Goal: Task Accomplishment & Management: Manage account settings

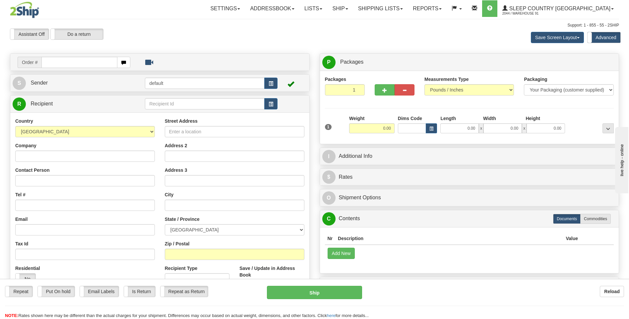
click at [397, 35] on div "Save Screen Layout Save Layout Reset to Default Standard Advanced" at bounding box center [495, 37] width 258 height 18
click at [393, 33] on div "Save Screen Layout Save Layout Reset to Default Standard Advanced" at bounding box center [495, 37] width 258 height 18
click at [81, 65] on input "text" at bounding box center [79, 62] width 76 height 11
type input "9000I160422"
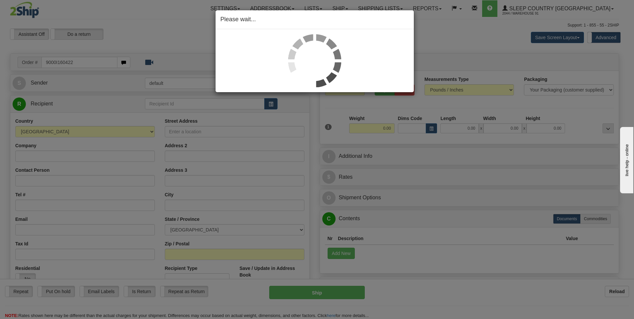
click at [458, 49] on div "Please wait..." at bounding box center [317, 159] width 634 height 319
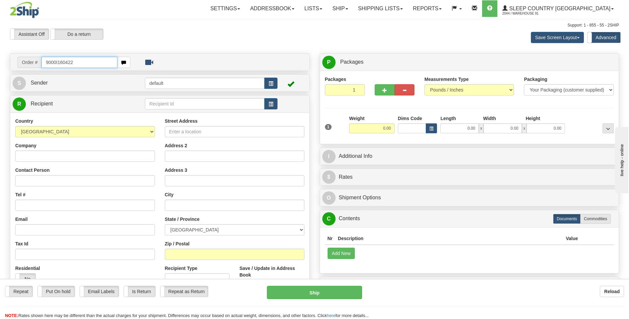
click at [106, 60] on input "9000I160422" at bounding box center [79, 62] width 76 height 11
click at [400, 45] on div "Save Screen Layout Save Layout Reset to Default Standard Advanced" at bounding box center [495, 37] width 258 height 18
drag, startPoint x: 89, startPoint y: 62, endPoint x: -1, endPoint y: 60, distance: 90.5
click at [0, 60] on html "Training Course Close Toggle navigation Settings Shipping Preferences New Sende…" at bounding box center [314, 159] width 629 height 319
click at [242, 40] on body "Training Course Close Toggle navigation Settings Shipping Preferences New Recip…" at bounding box center [314, 159] width 629 height 319
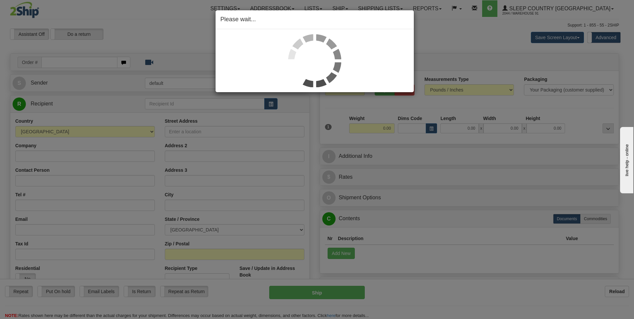
click at [113, 22] on div "Please wait..." at bounding box center [317, 159] width 634 height 319
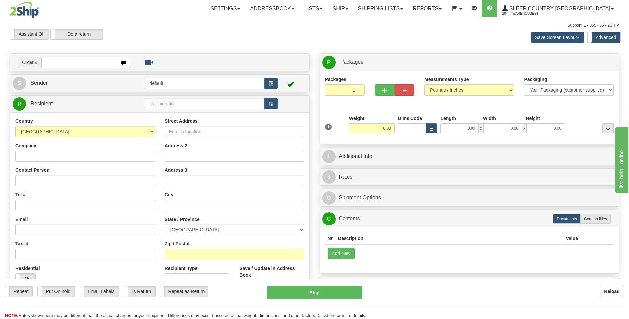
click at [72, 62] on input "text" at bounding box center [79, 62] width 76 height 11
type input "9000I160422"
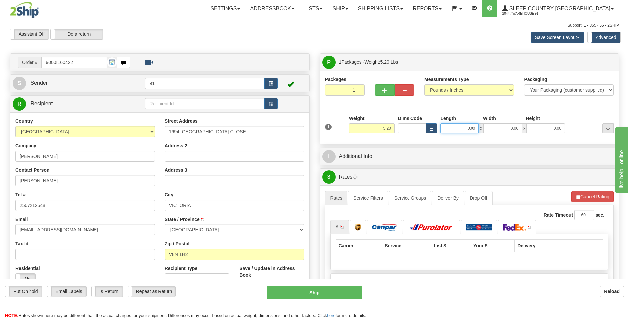
click at [467, 130] on input "0.00" at bounding box center [459, 128] width 38 height 10
type input "16.00"
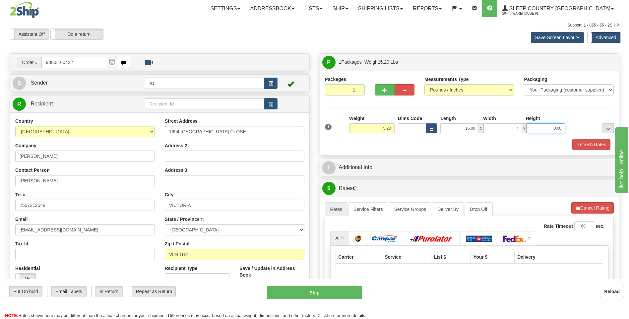
type input "7.00"
type input "25.00"
click at [593, 147] on button "Refresh Rates" at bounding box center [591, 144] width 38 height 11
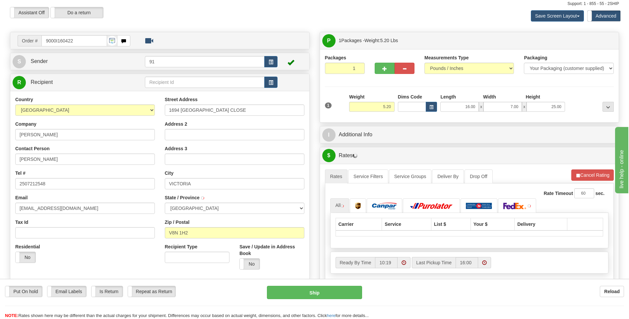
scroll to position [33, 0]
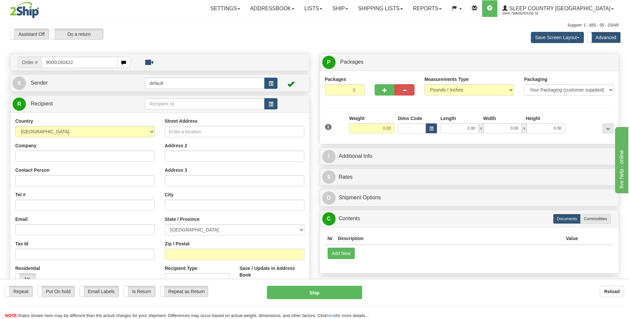
type input "9000I160422"
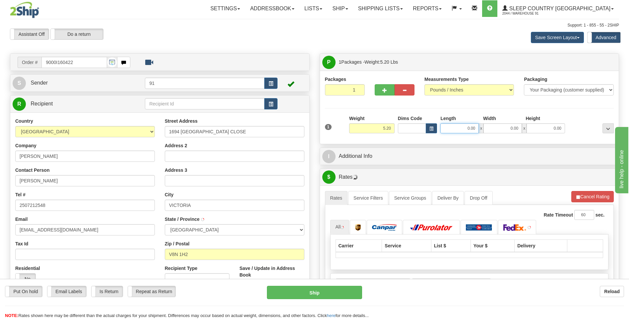
click at [462, 125] on input "0.00" at bounding box center [459, 128] width 38 height 10
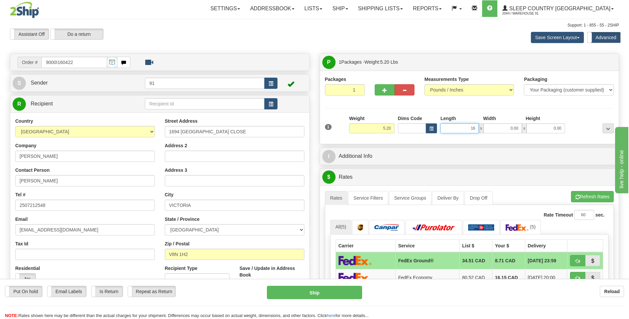
type input "16.00"
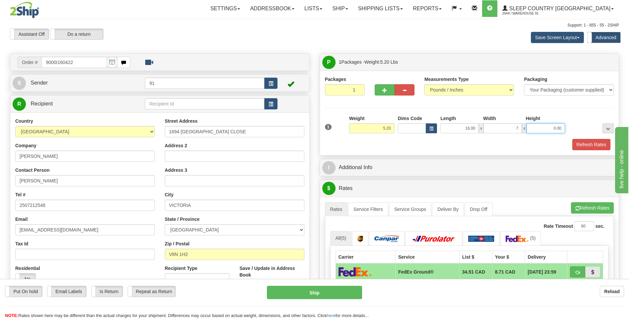
type input "7.00"
type input "25.00"
click at [585, 141] on button "Refresh Rates" at bounding box center [591, 144] width 38 height 11
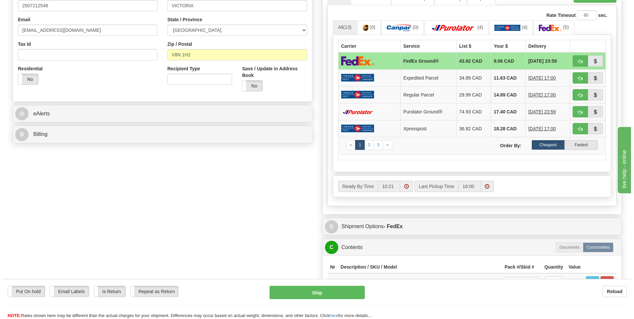
scroll to position [298, 0]
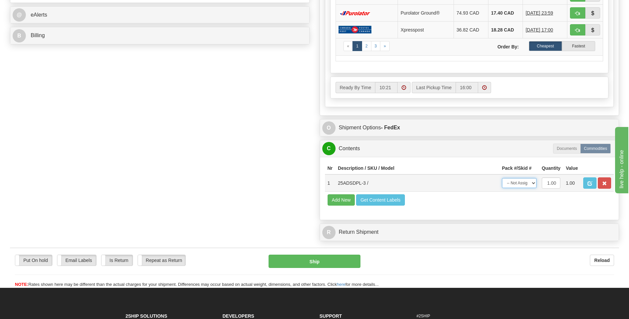
drag, startPoint x: 525, startPoint y: 182, endPoint x: 523, endPoint y: 187, distance: 4.9
click at [525, 182] on select "-- Not Assigned -- Package 1" at bounding box center [519, 183] width 34 height 10
select select "0"
click at [502, 178] on select "-- Not Assigned -- Package 1" at bounding box center [519, 183] width 34 height 10
click at [323, 258] on button "Ship" at bounding box center [313, 260] width 91 height 13
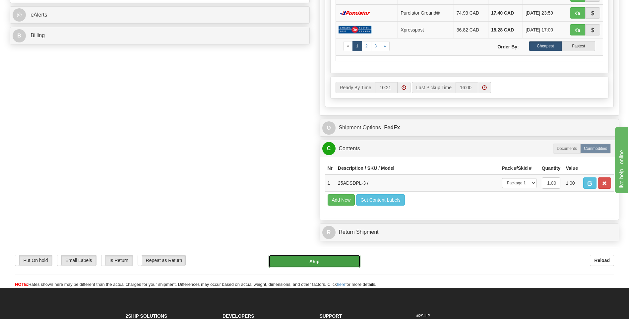
type input "92"
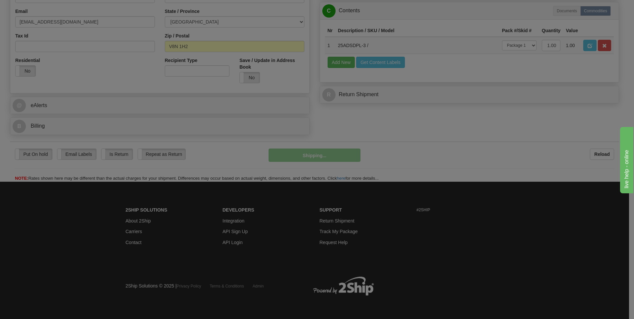
scroll to position [208, 0]
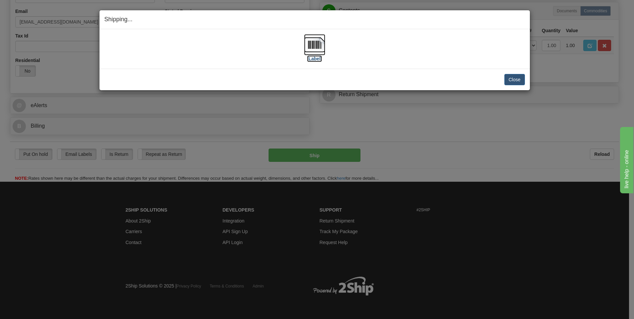
click at [316, 38] on img at bounding box center [314, 44] width 21 height 21
click at [510, 82] on button "Close" at bounding box center [514, 79] width 21 height 11
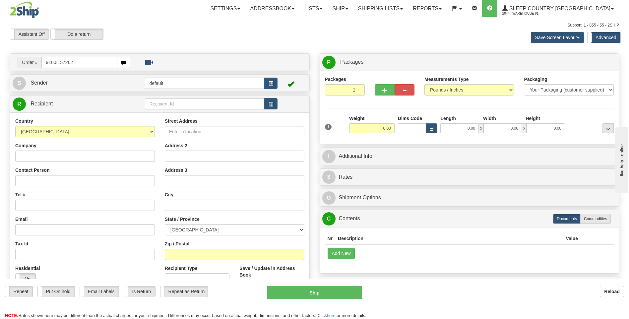
type input "9100I157262"
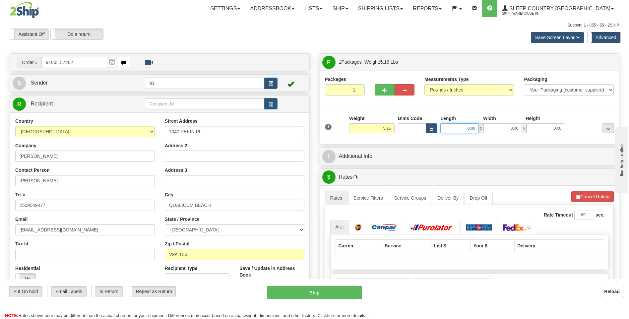
click at [464, 129] on input "0.00" at bounding box center [459, 128] width 38 height 10
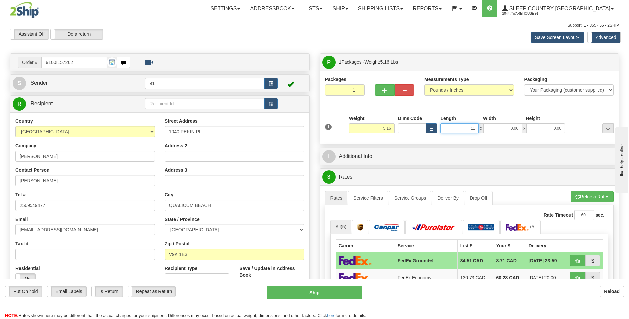
type input "11.00"
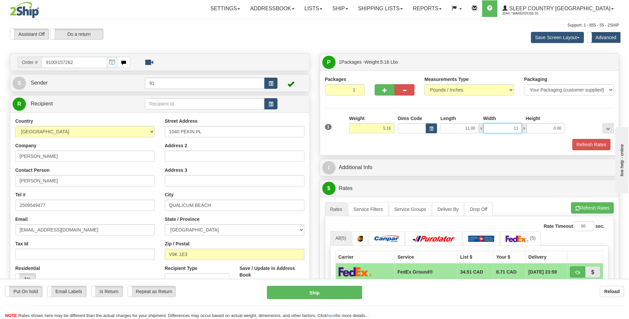
type input "11.00"
type input "17.00"
click at [581, 142] on button "Refresh Rates" at bounding box center [591, 144] width 38 height 11
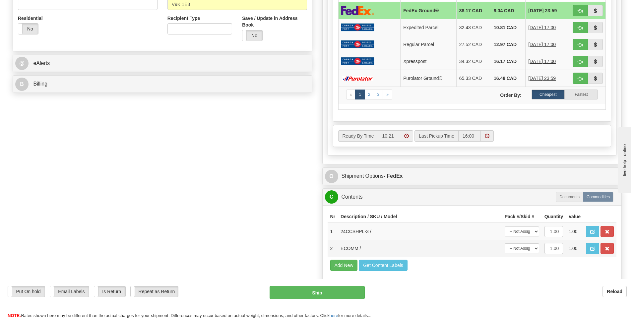
scroll to position [265, 0]
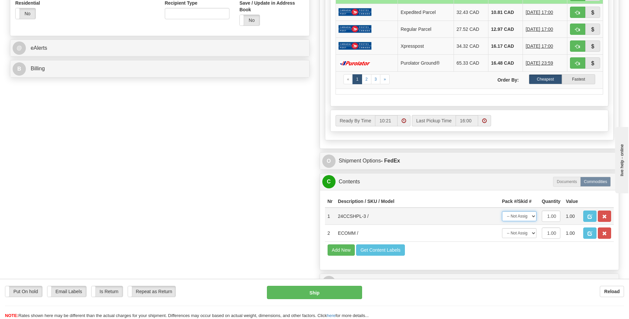
click at [530, 220] on select "-- Not Assigned -- Package 1" at bounding box center [519, 216] width 34 height 10
select select "0"
click at [502, 211] on select "-- Not Assigned -- Package 1" at bounding box center [519, 216] width 34 height 10
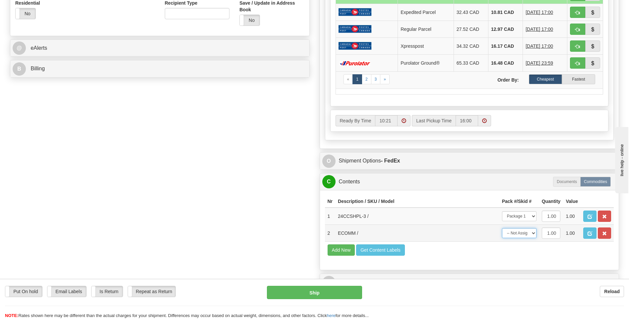
click at [526, 233] on select "-- Not Assigned -- Package 1" at bounding box center [519, 233] width 34 height 10
select select "0"
click at [502, 228] on select "-- Not Assigned -- Package 1" at bounding box center [519, 233] width 34 height 10
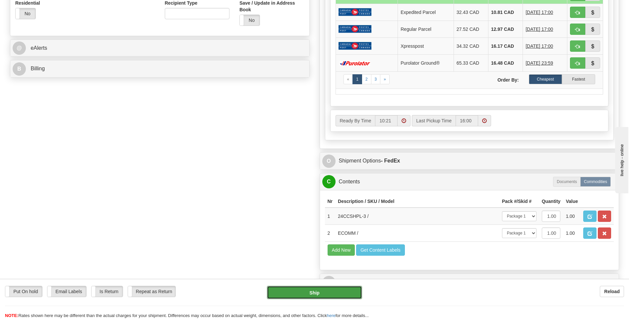
click at [306, 287] on button "Ship" at bounding box center [314, 292] width 95 height 13
type input "92"
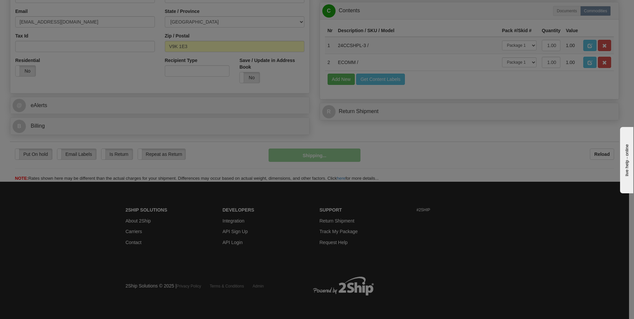
scroll to position [208, 0]
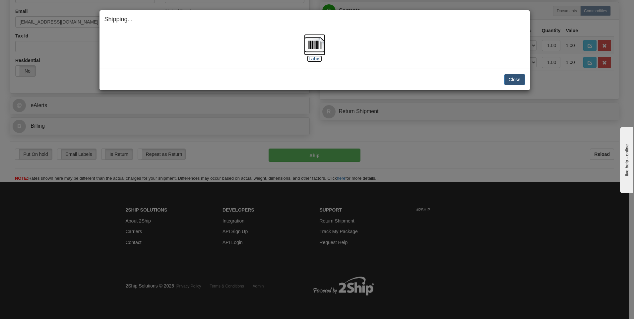
click at [315, 48] on img at bounding box center [314, 44] width 21 height 21
click at [516, 80] on button "Close" at bounding box center [514, 79] width 21 height 11
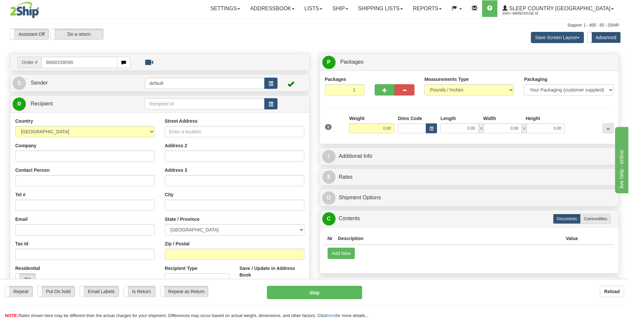
type input "9000I159590"
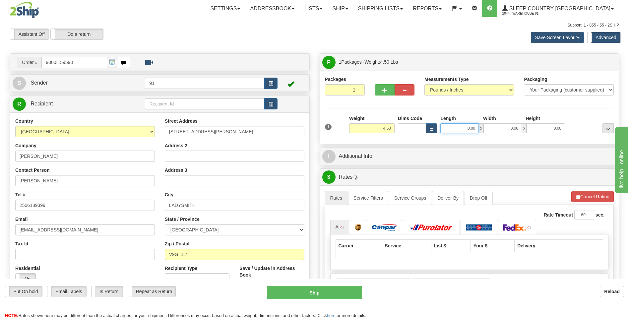
click at [462, 130] on input "0.00" at bounding box center [459, 128] width 38 height 10
type input "11.00"
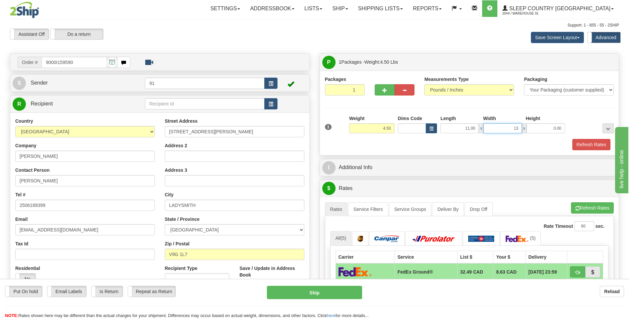
type input "13.00"
type input "4.00"
click at [587, 140] on button "Refresh Rates" at bounding box center [591, 144] width 38 height 11
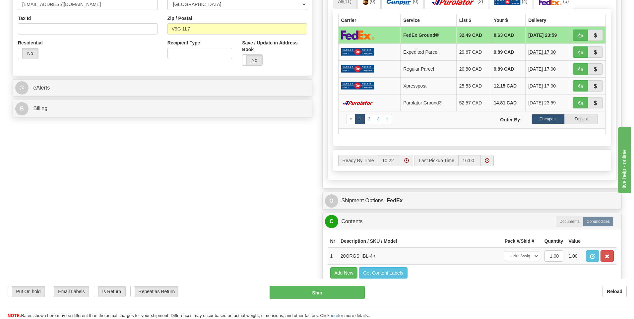
scroll to position [265, 0]
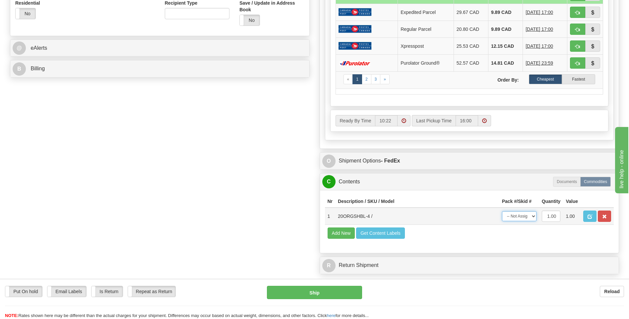
drag, startPoint x: 514, startPoint y: 218, endPoint x: 516, endPoint y: 222, distance: 4.3
click at [514, 218] on select "-- Not Assigned -- Package 1" at bounding box center [519, 216] width 34 height 10
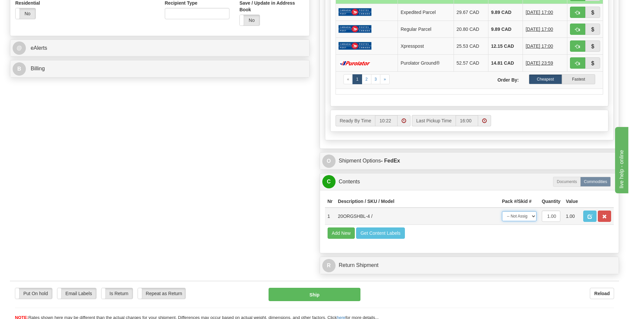
select select "0"
click at [502, 211] on select "-- Not Assigned -- Package 1" at bounding box center [519, 216] width 34 height 10
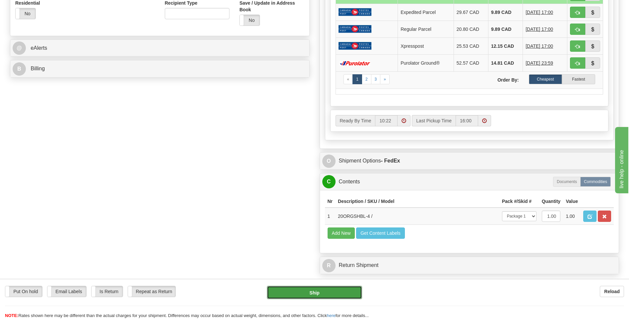
click at [316, 295] on button "Ship" at bounding box center [314, 292] width 95 height 13
type input "92"
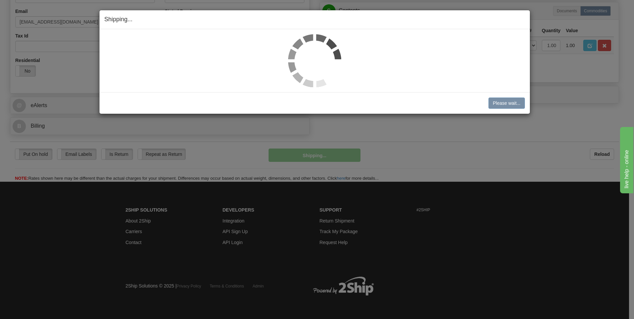
scroll to position [208, 0]
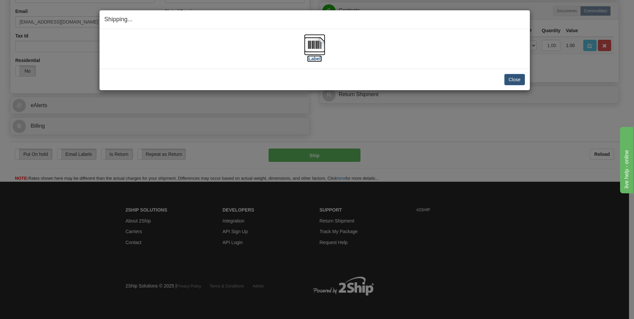
click at [309, 43] on img at bounding box center [314, 44] width 21 height 21
click at [521, 81] on button "Close" at bounding box center [514, 79] width 21 height 11
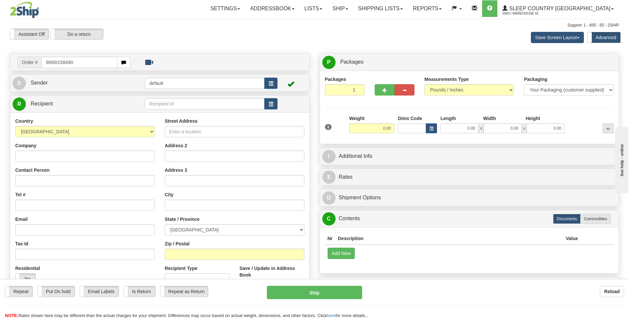
type input "9000I158490"
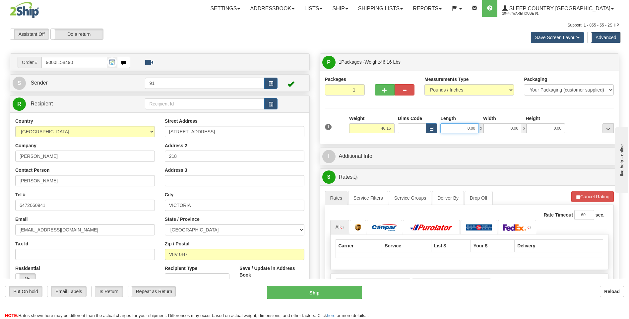
click at [458, 131] on input "0.00" at bounding box center [459, 128] width 38 height 10
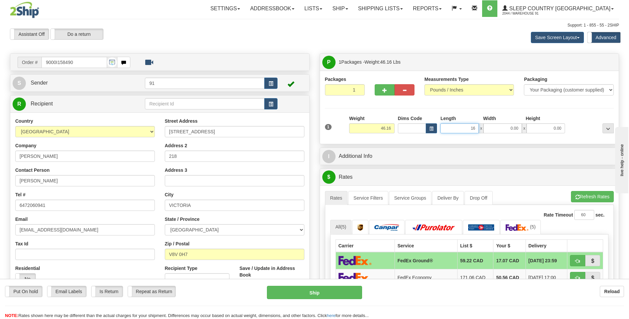
type input "16.00"
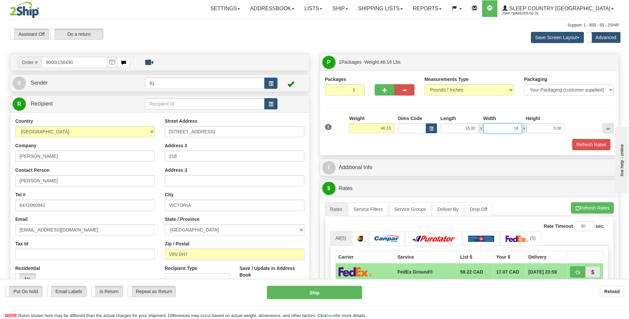
type input "16.00"
type input "41.00"
click at [581, 141] on button "Refresh Rates" at bounding box center [591, 144] width 38 height 11
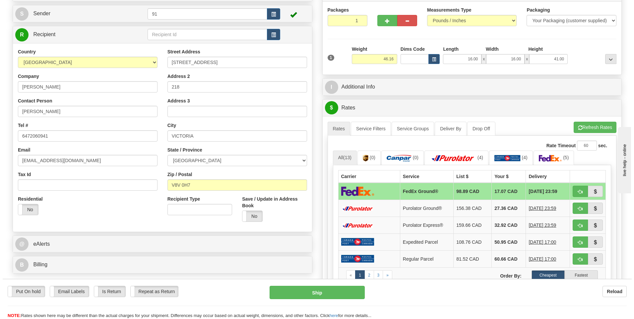
scroll to position [232, 0]
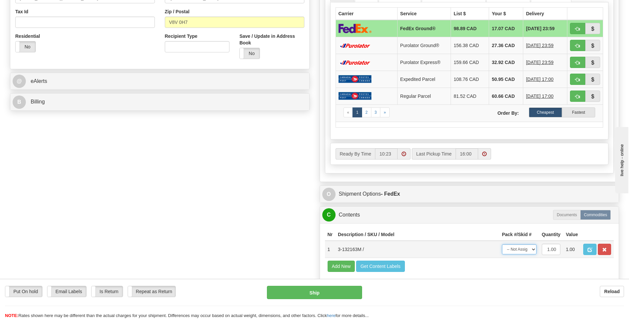
drag, startPoint x: 520, startPoint y: 247, endPoint x: 519, endPoint y: 252, distance: 4.4
click at [520, 247] on select "-- Not Assigned -- Package 1" at bounding box center [519, 249] width 34 height 10
select select "0"
click at [502, 244] on select "-- Not Assigned -- Package 1" at bounding box center [519, 249] width 34 height 10
click at [332, 291] on button "Ship" at bounding box center [314, 292] width 95 height 13
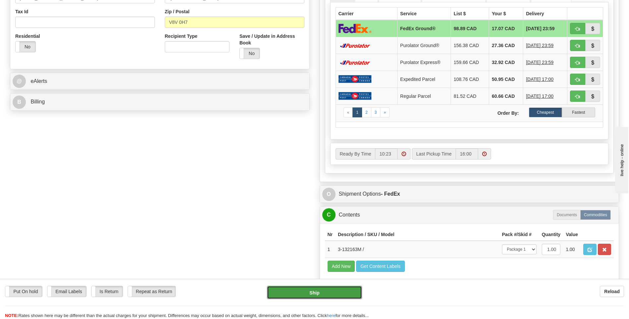
type input "92"
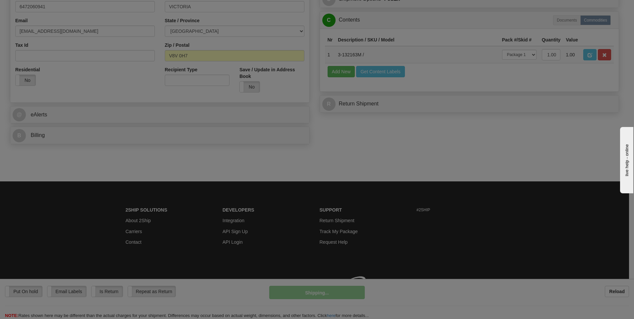
scroll to position [208, 0]
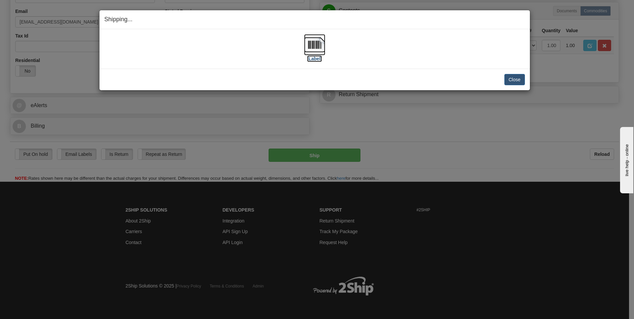
click at [311, 42] on img at bounding box center [314, 44] width 21 height 21
click at [514, 80] on button "Close" at bounding box center [514, 79] width 21 height 11
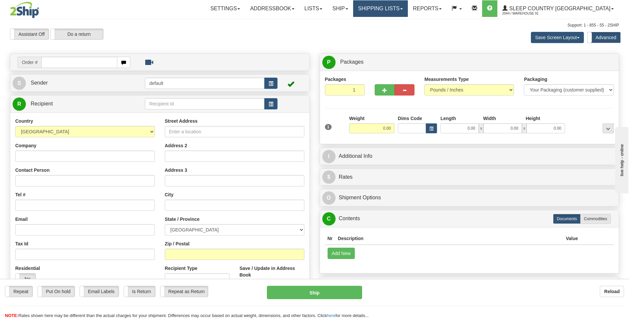
click at [408, 8] on link "Shipping lists" at bounding box center [380, 8] width 55 height 17
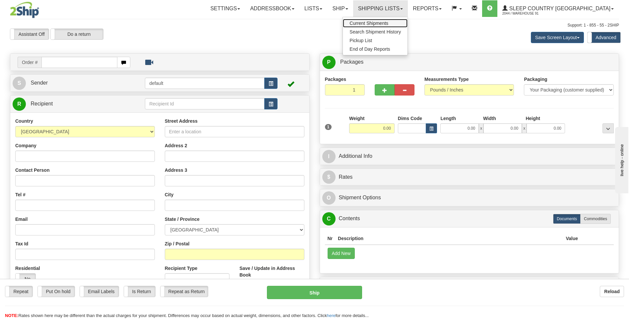
click at [388, 21] on span "Current Shipments" at bounding box center [368, 23] width 39 height 5
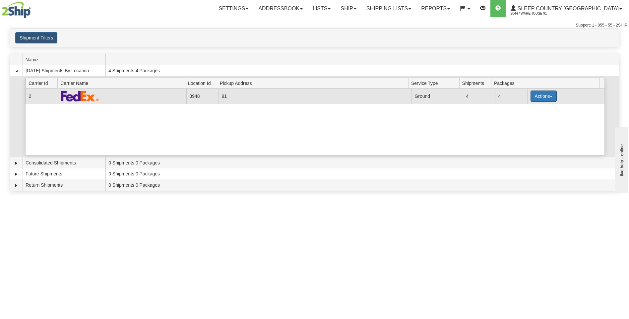
click at [544, 98] on button "Actions" at bounding box center [543, 95] width 27 height 11
click at [521, 117] on span "Close" at bounding box center [517, 117] width 15 height 5
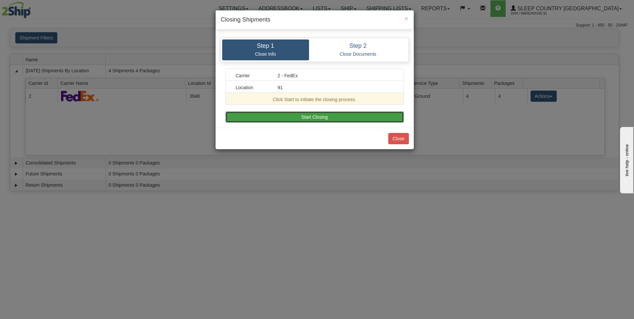
click at [312, 113] on button "Start Closing" at bounding box center [314, 116] width 178 height 11
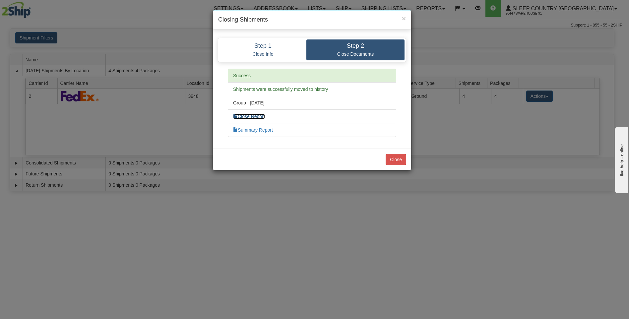
click at [243, 114] on link "Close Report" at bounding box center [249, 116] width 32 height 5
click at [268, 132] on link "Summary Report" at bounding box center [253, 129] width 40 height 5
click at [396, 156] on button "Close" at bounding box center [395, 159] width 21 height 11
